Goal: Information Seeking & Learning: Learn about a topic

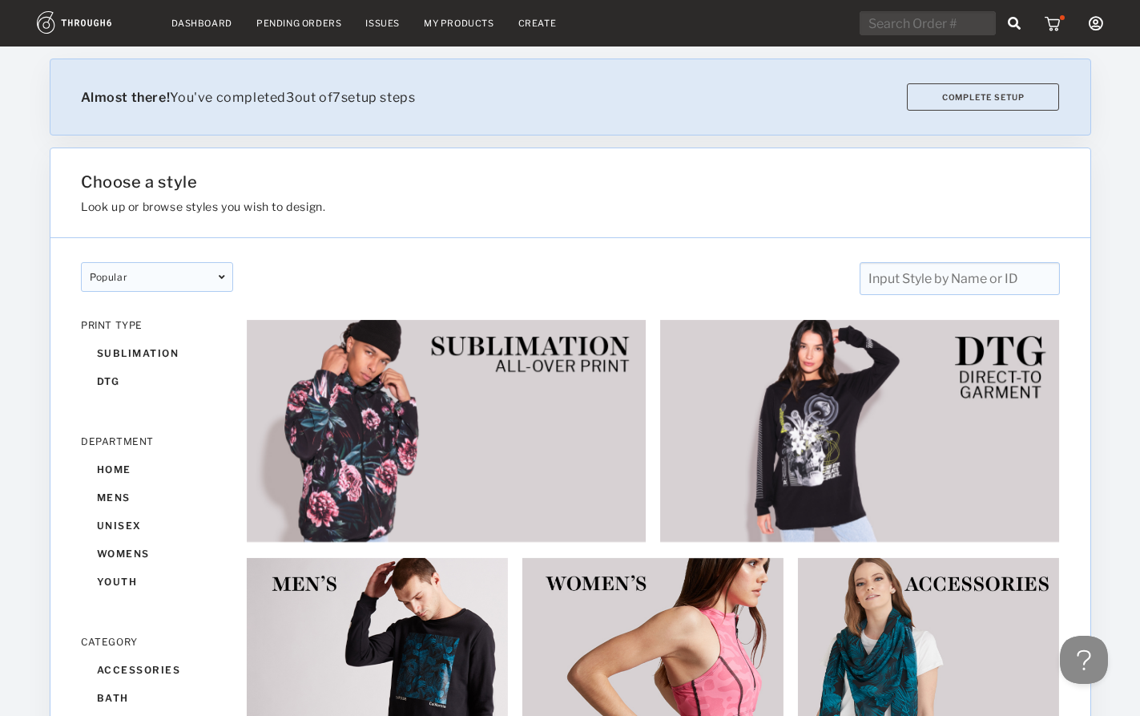
click at [963, 284] on input "text" at bounding box center [959, 278] width 200 height 33
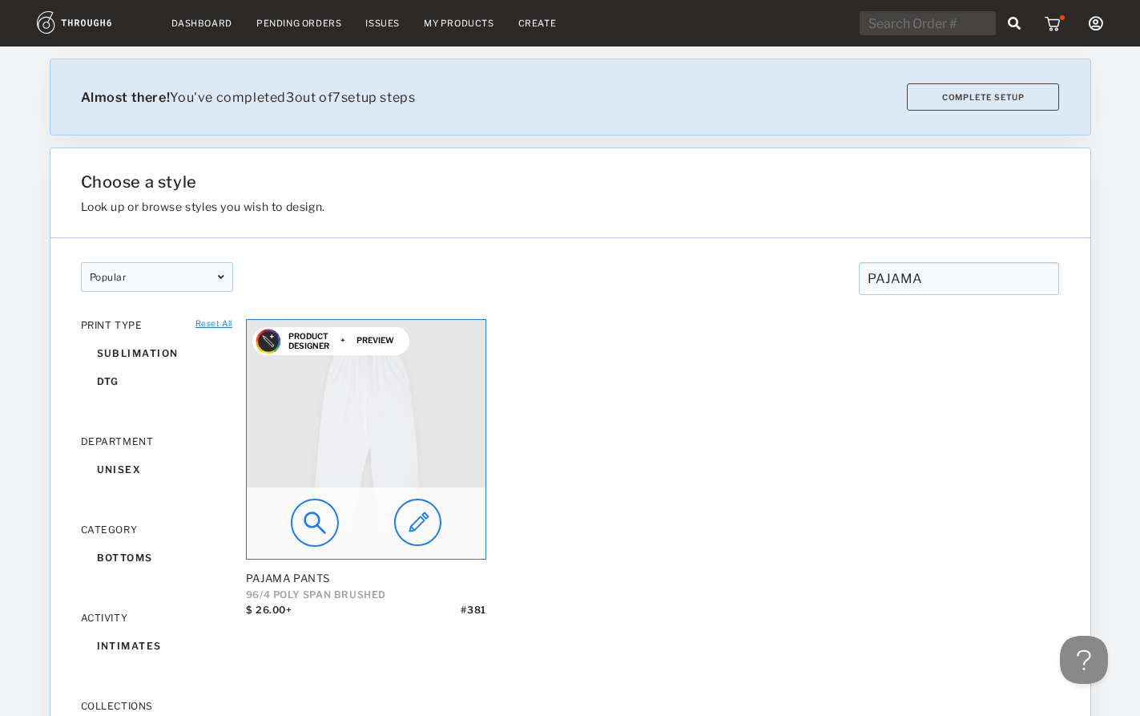
type input "PAJAMA"
click at [321, 522] on img at bounding box center [315, 522] width 48 height 48
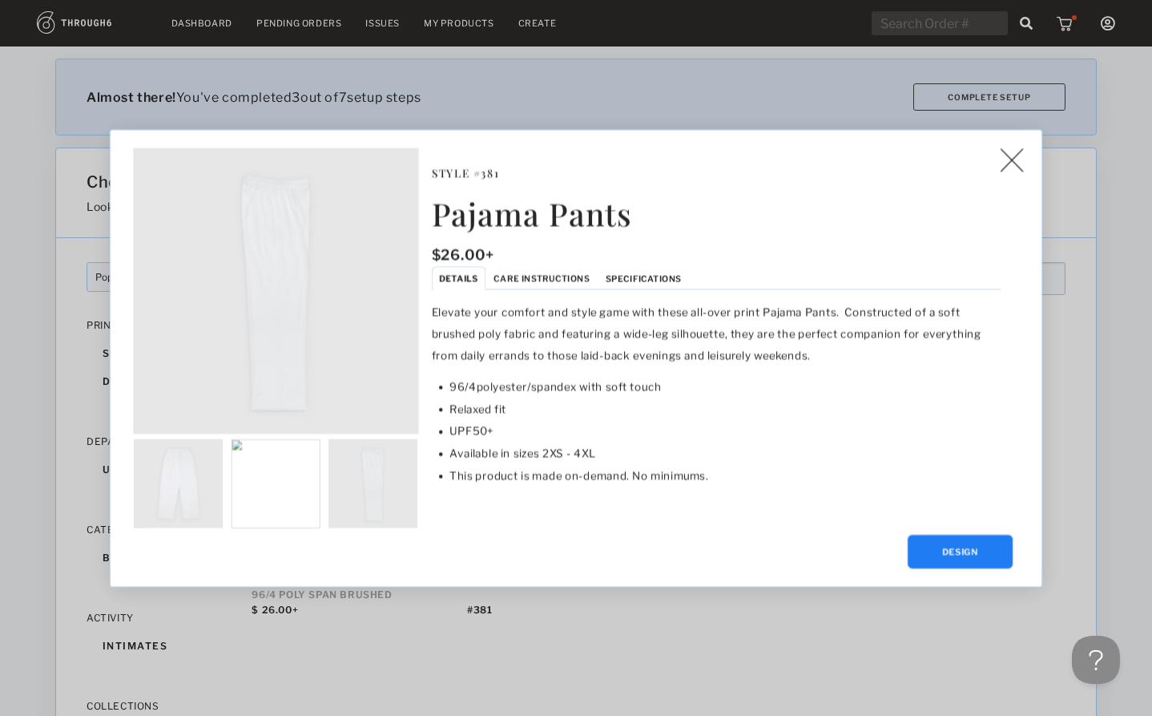
click at [1022, 163] on img at bounding box center [1011, 159] width 23 height 24
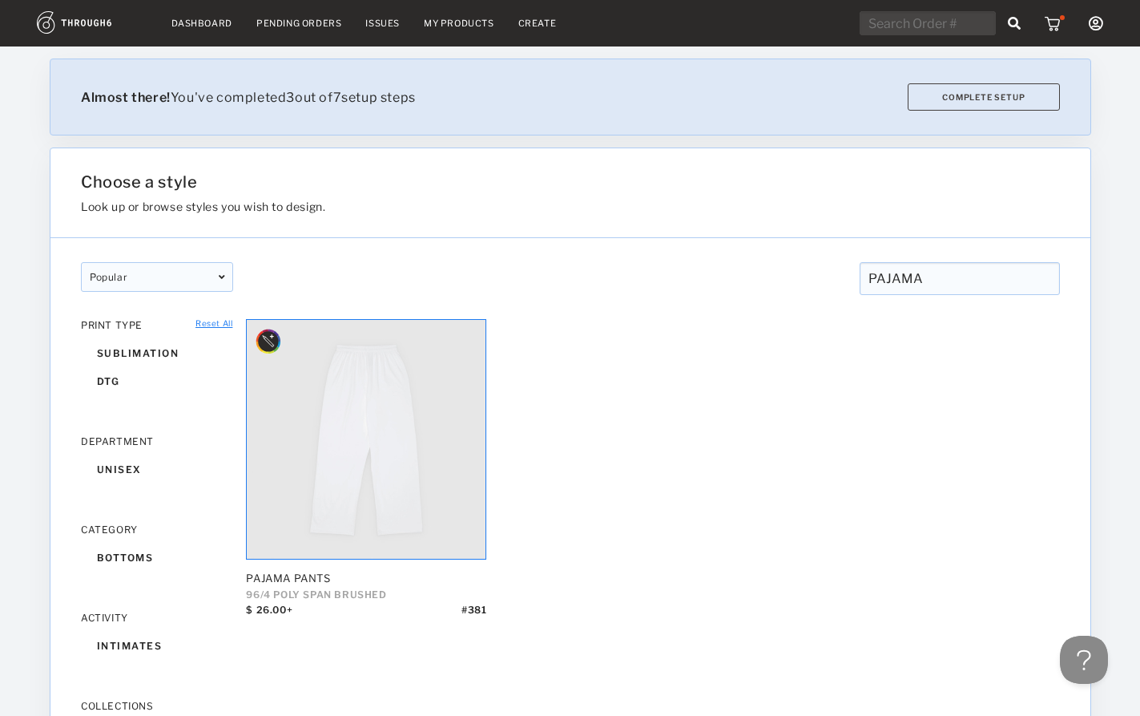
click at [676, 533] on div "Pajama Pants 96/4 POLY SPAN BRUSHED $ 26.00+ # 381" at bounding box center [653, 463] width 814 height 288
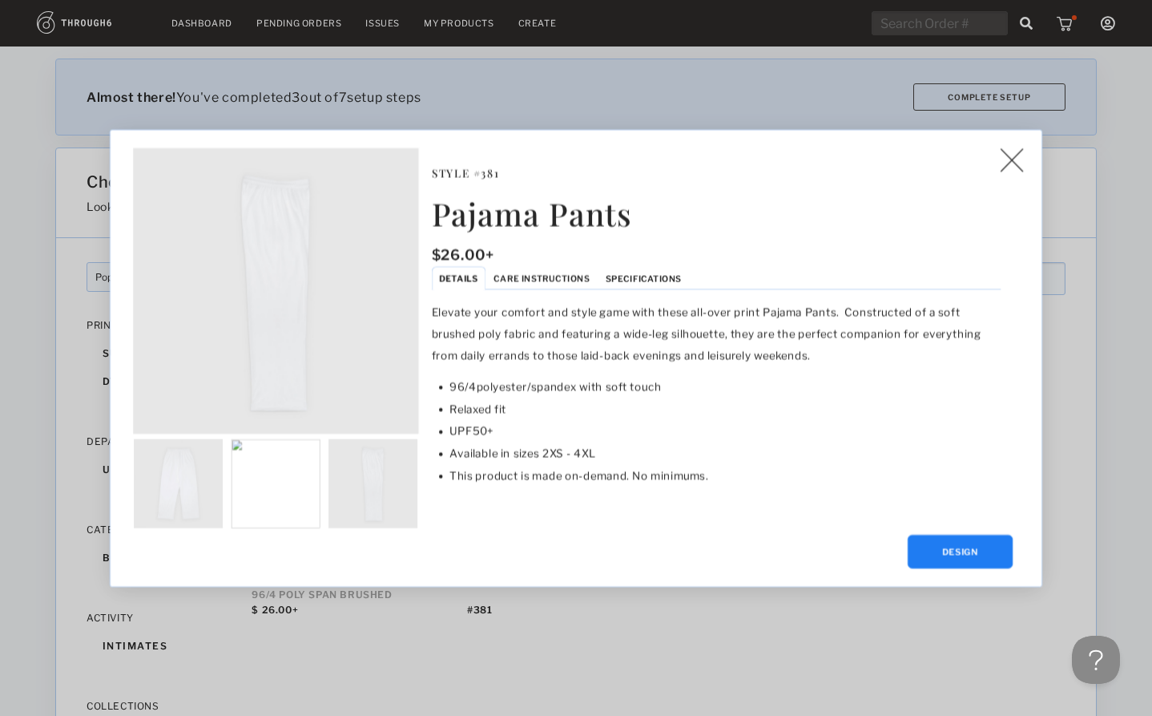
click at [551, 272] on li "Care Instructions" at bounding box center [542, 277] width 112 height 23
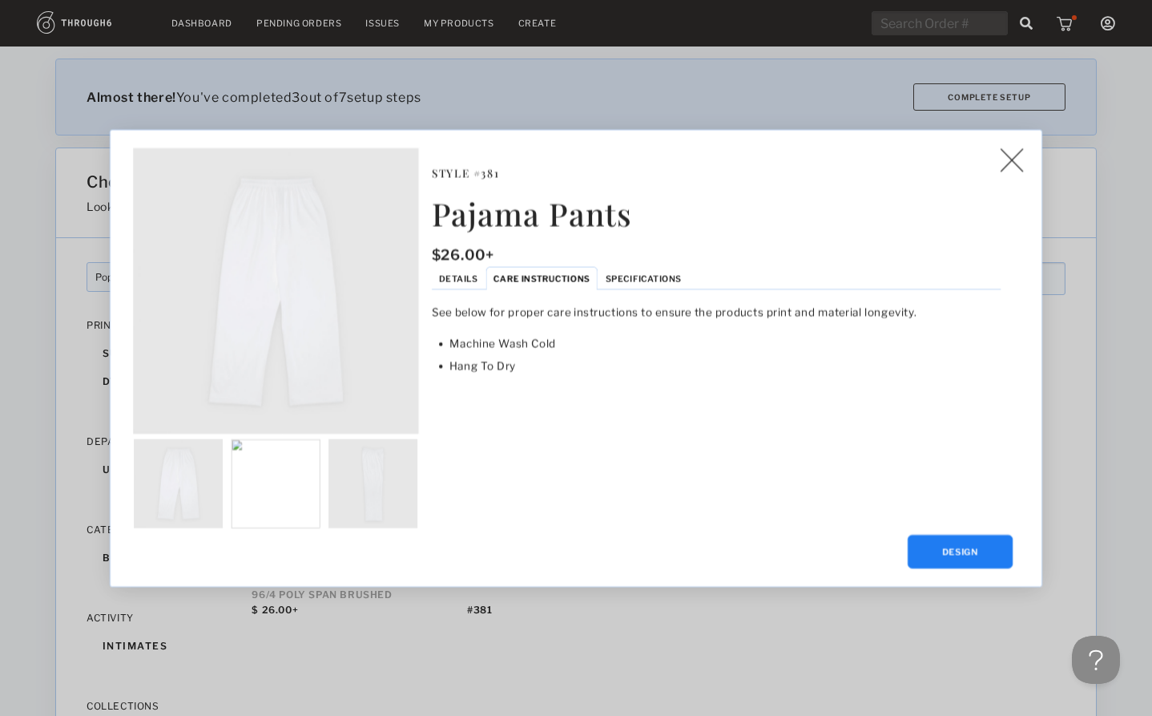
click at [642, 268] on li "Specifications" at bounding box center [643, 277] width 91 height 23
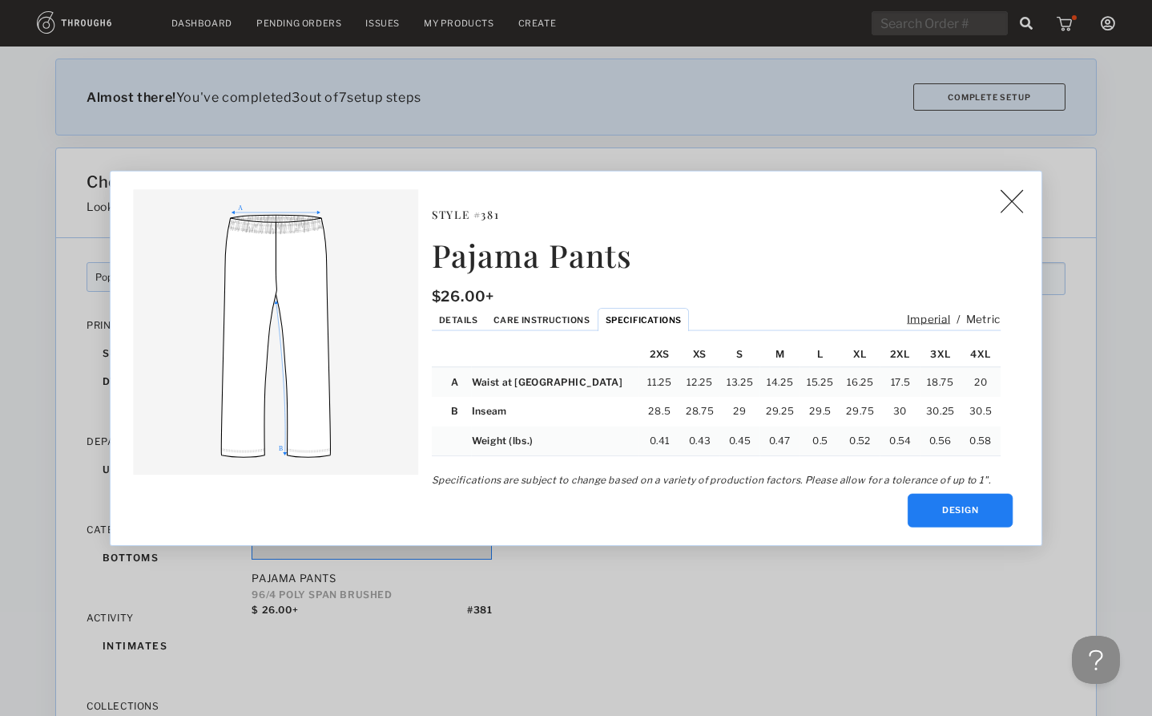
click at [453, 314] on span "Details" at bounding box center [458, 319] width 38 height 10
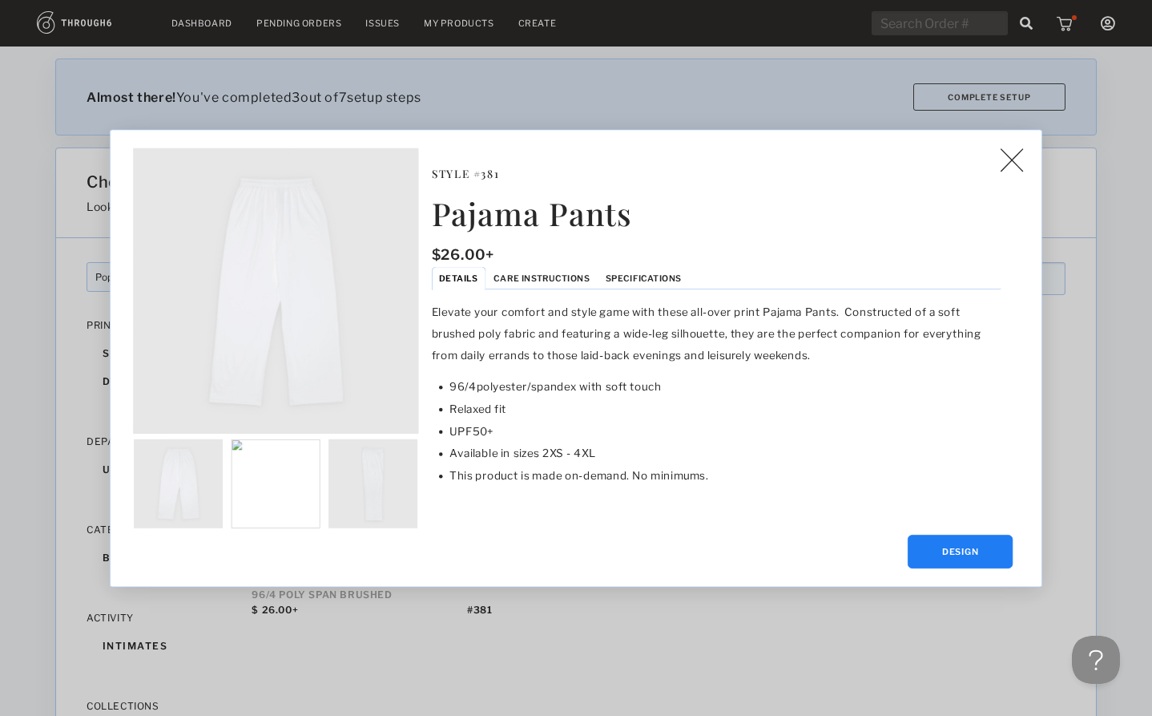
click at [522, 317] on p "Elevate your comfort and style game with these all-over print Pajama Pants. Con…" at bounding box center [716, 333] width 569 height 65
click at [552, 290] on div "Details Care Instructions Specifications Elevate your comfort and style game wi…" at bounding box center [716, 382] width 569 height 220
click at [568, 272] on li "Care Instructions" at bounding box center [542, 277] width 112 height 23
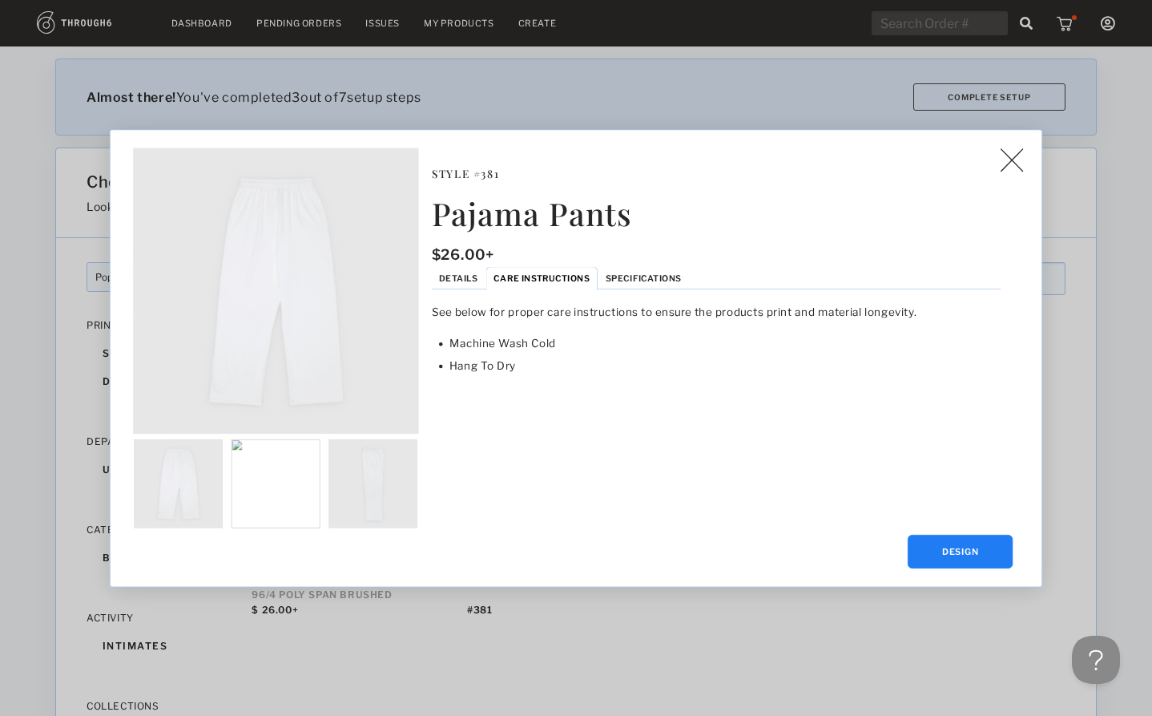
click at [1015, 164] on img at bounding box center [1011, 159] width 23 height 24
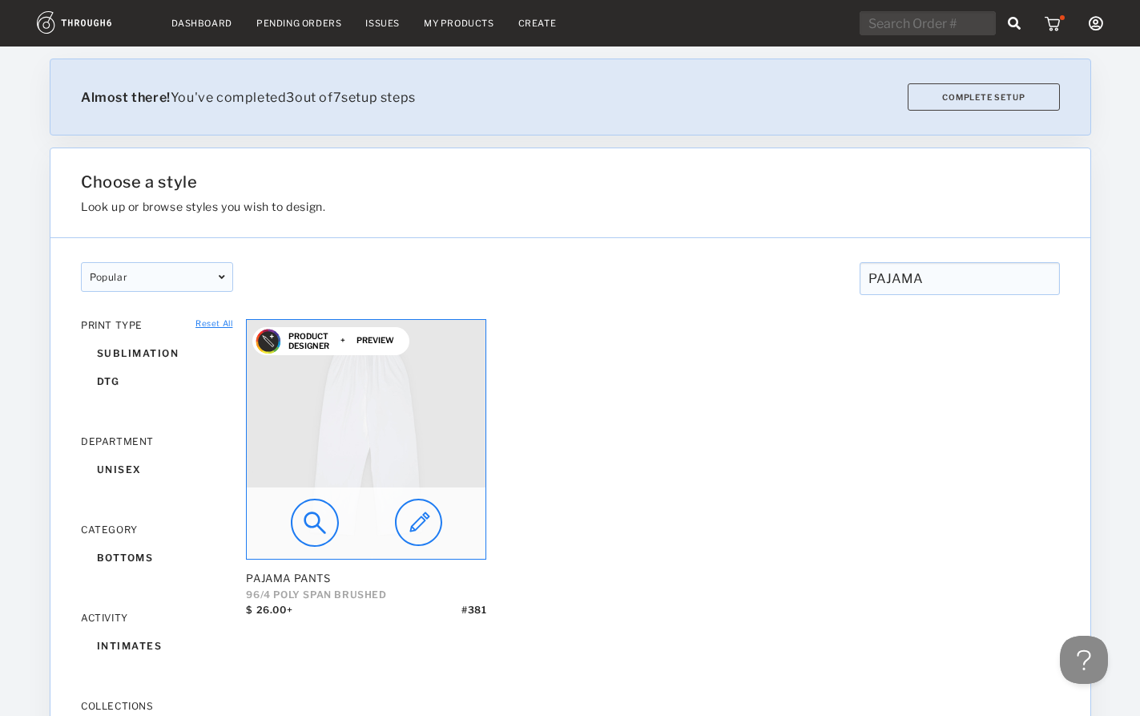
click at [313, 524] on img at bounding box center [315, 522] width 48 height 48
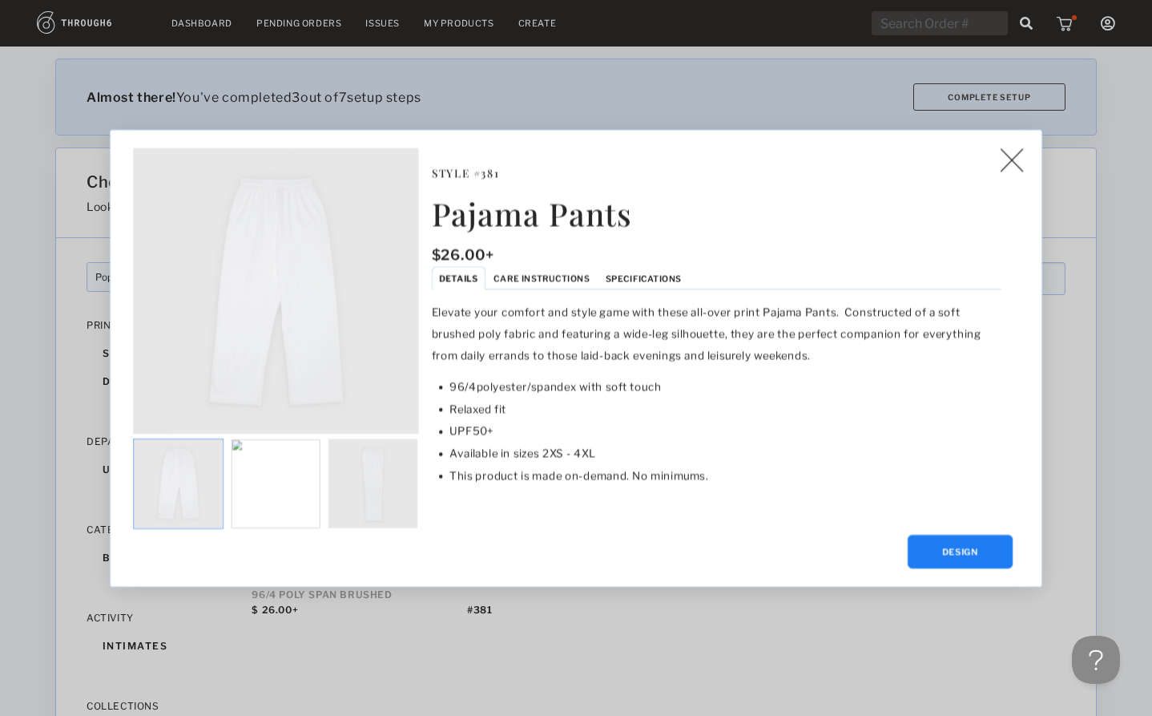
click at [200, 476] on img at bounding box center [178, 482] width 89 height 89
click at [393, 473] on img at bounding box center [373, 482] width 89 height 89
click at [193, 487] on img at bounding box center [178, 482] width 89 height 89
click at [1019, 165] on img at bounding box center [1011, 159] width 23 height 24
